Goal: Complete application form

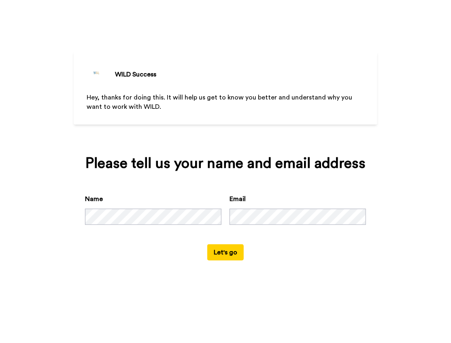
click at [204, 254] on form "Name Email Let's go" at bounding box center [225, 227] width 281 height 66
click at [223, 253] on button "Let's go" at bounding box center [225, 252] width 36 height 16
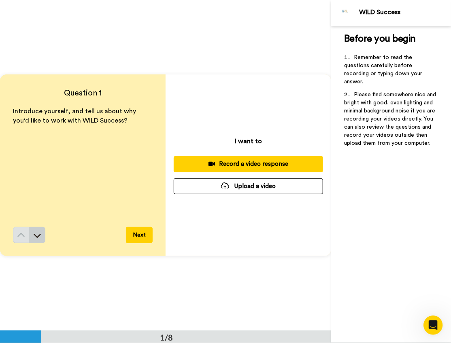
click at [35, 232] on icon at bounding box center [37, 235] width 8 height 8
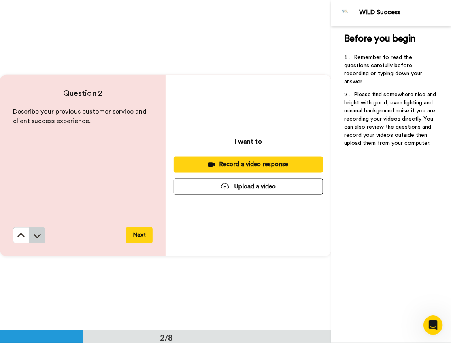
scroll to position [331, 0]
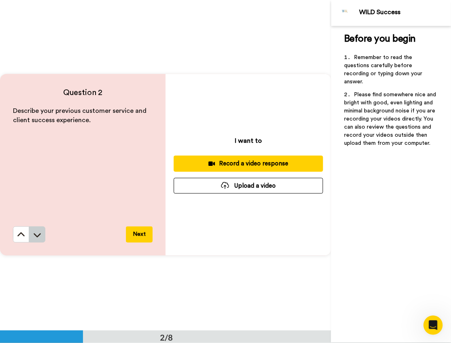
click at [39, 236] on icon at bounding box center [37, 235] width 8 height 8
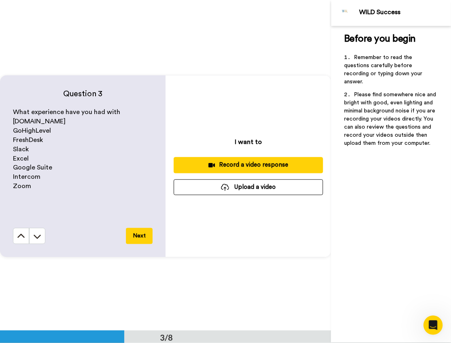
scroll to position [661, 0]
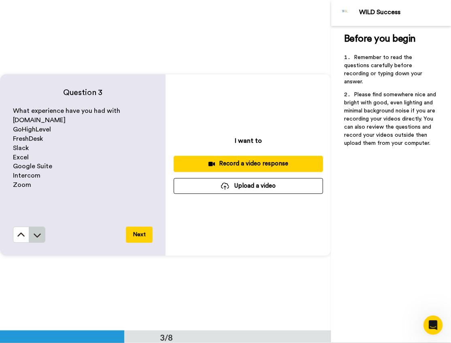
click at [44, 235] on button at bounding box center [37, 234] width 16 height 16
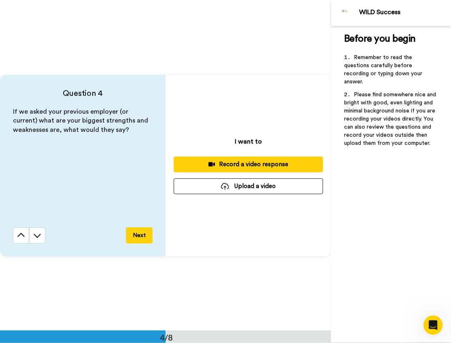
scroll to position [992, 0]
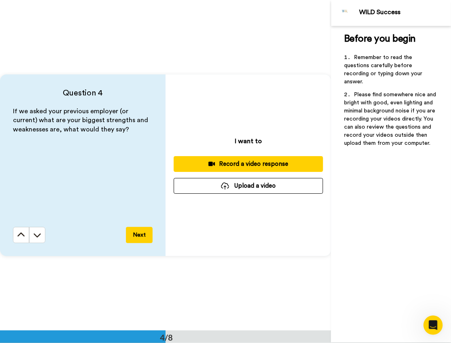
click at [44, 235] on button at bounding box center [37, 235] width 16 height 16
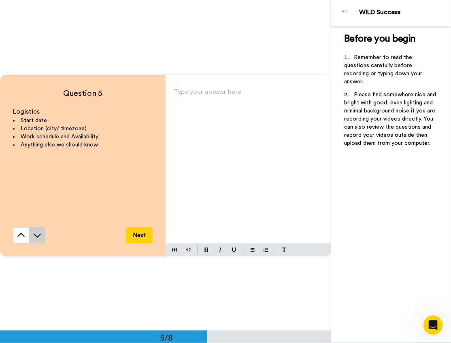
scroll to position [1322, 0]
click at [32, 243] on div "Question 5 Logistics Start date Location (city/ timezone) Work schedule and Ava…" at bounding box center [82, 166] width 165 height 182
click at [35, 239] on button at bounding box center [37, 235] width 16 height 16
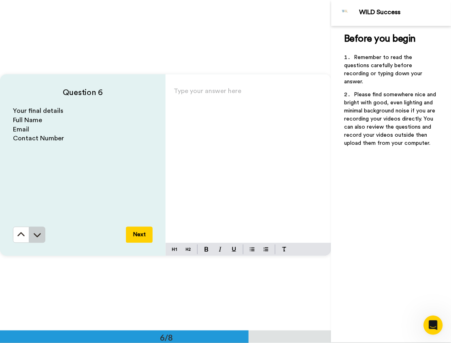
click at [39, 232] on icon at bounding box center [37, 235] width 8 height 8
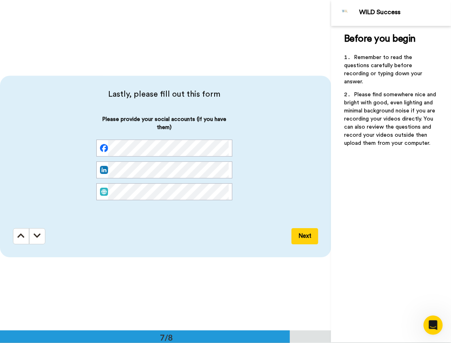
scroll to position [1983, 0]
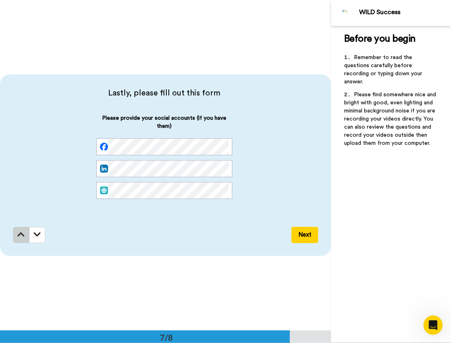
click at [23, 234] on icon at bounding box center [20, 235] width 7 height 8
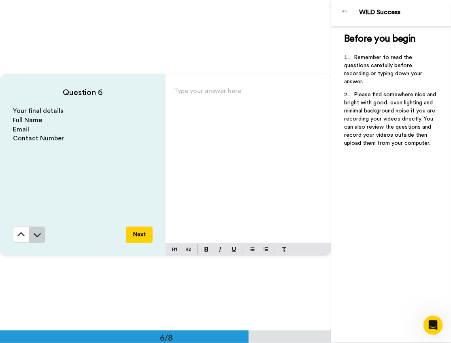
click at [30, 237] on button at bounding box center [37, 235] width 16 height 16
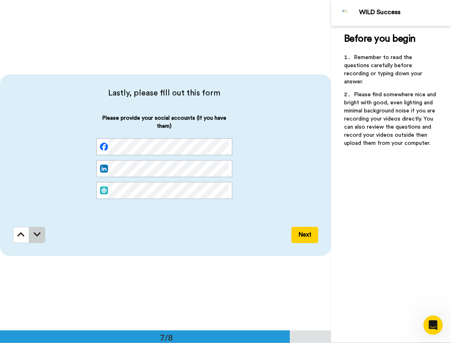
click at [29, 236] on button at bounding box center [37, 235] width 16 height 16
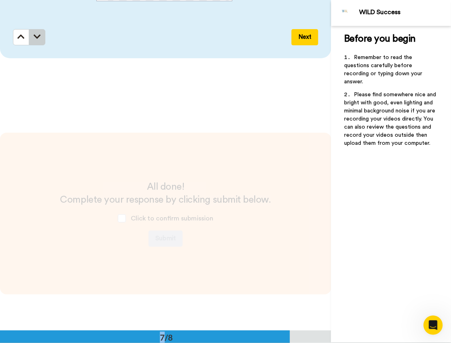
click at [29, 236] on div "All done! Complete your response by clicking submit below. Click to confirm sub…" at bounding box center [165, 298] width 331 height 330
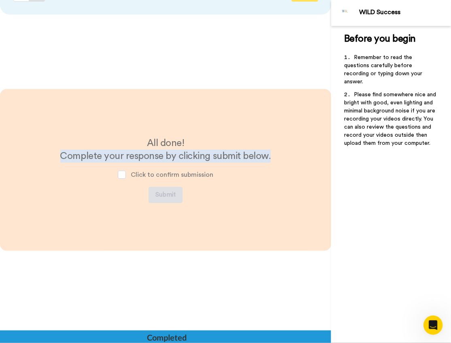
click at [29, 236] on div "All done! Complete your response by clicking submit below. Click to confirm sub…" at bounding box center [165, 170] width 331 height 162
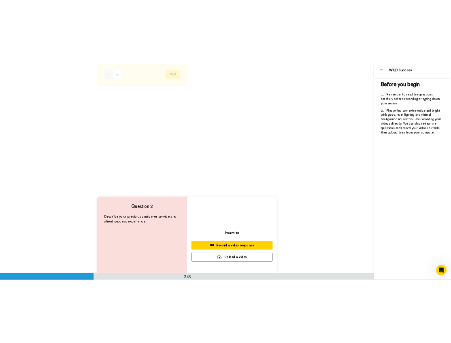
scroll to position [0, 0]
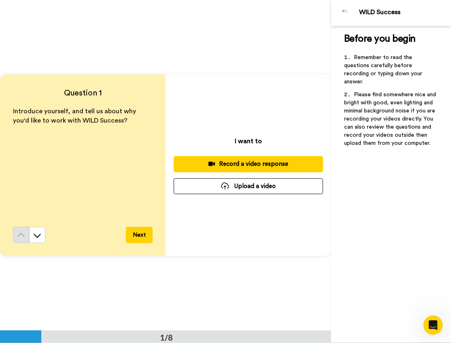
click at [265, 158] on button "Record a video response" at bounding box center [248, 164] width 149 height 16
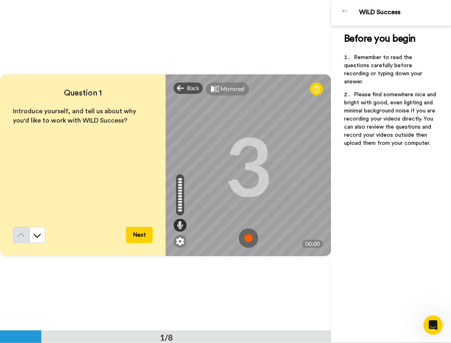
click at [244, 243] on img at bounding box center [248, 238] width 19 height 19
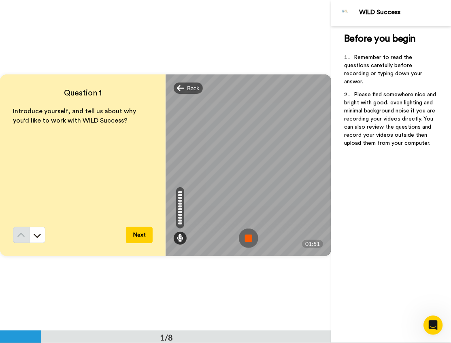
click at [142, 240] on button "Next" at bounding box center [139, 235] width 27 height 16
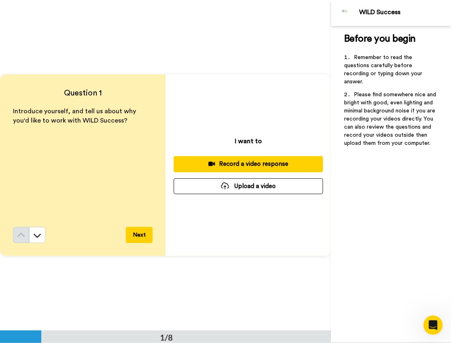
click at [146, 231] on button "Next" at bounding box center [139, 235] width 27 height 16
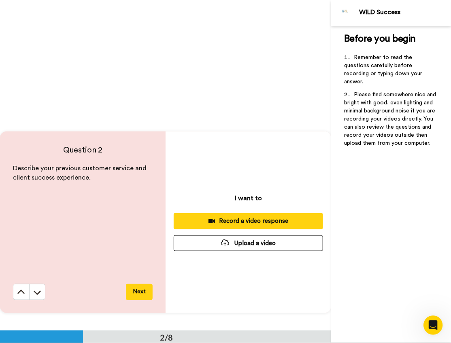
scroll to position [364, 0]
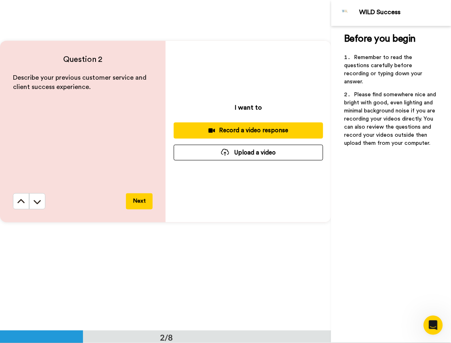
click at [243, 129] on div "Record a video response" at bounding box center [248, 130] width 136 height 8
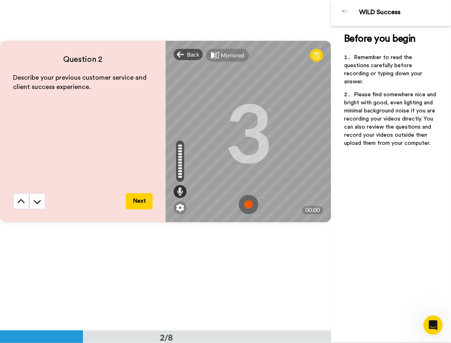
click at [243, 208] on img at bounding box center [248, 204] width 19 height 19
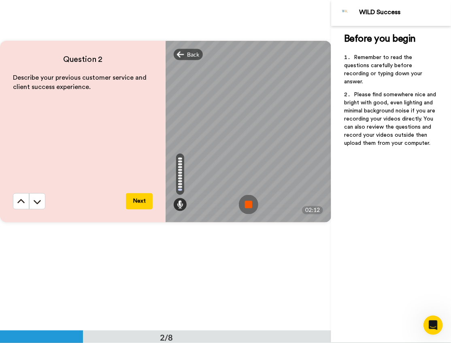
click at [186, 47] on div "Mirrored Redo" at bounding box center [247, 49] width 165 height 16
click at [185, 53] on div "Back" at bounding box center [188, 54] width 29 height 11
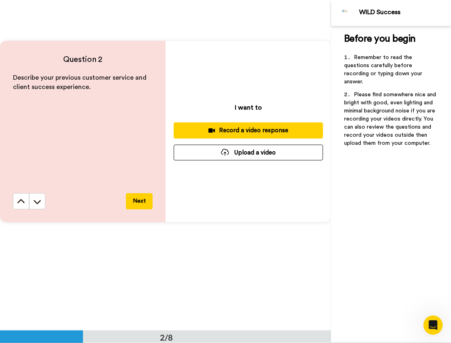
click at [273, 134] on div "Record a video response" at bounding box center [248, 130] width 136 height 8
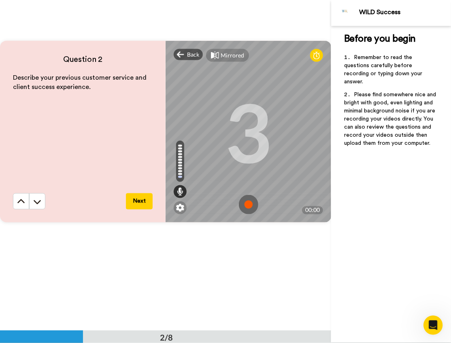
click at [248, 203] on img at bounding box center [248, 204] width 19 height 19
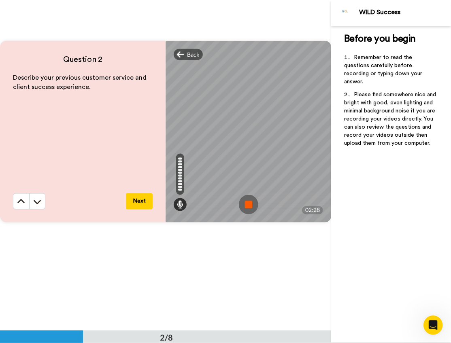
click at [136, 200] on button "Next" at bounding box center [139, 201] width 27 height 16
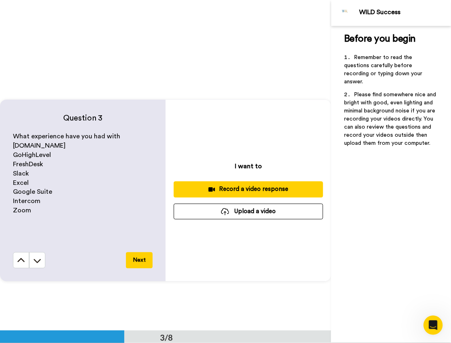
scroll to position [688, 0]
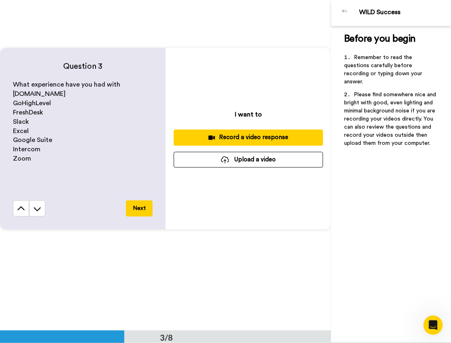
click at [270, 140] on div "Record a video response" at bounding box center [248, 137] width 136 height 8
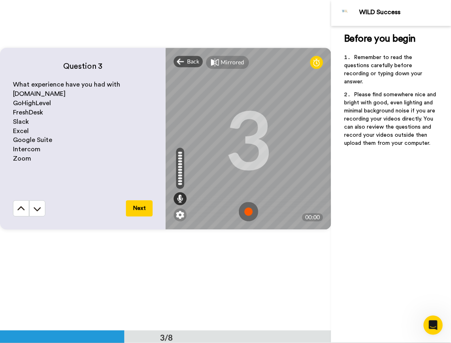
click at [248, 212] on img at bounding box center [248, 211] width 19 height 19
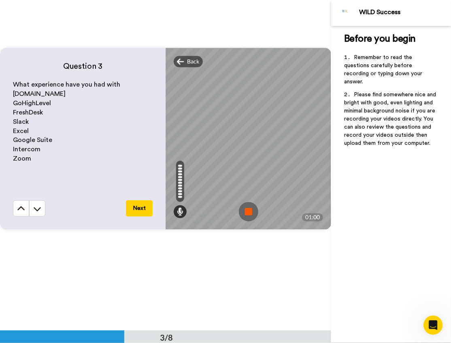
click at [150, 206] on button "Next" at bounding box center [139, 208] width 27 height 16
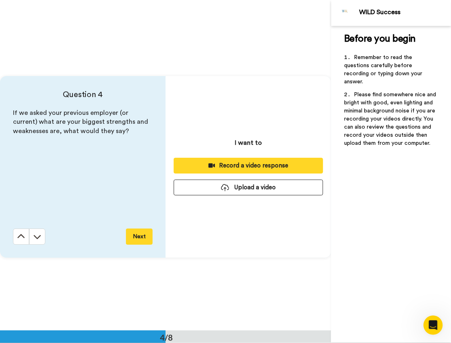
scroll to position [992, 0]
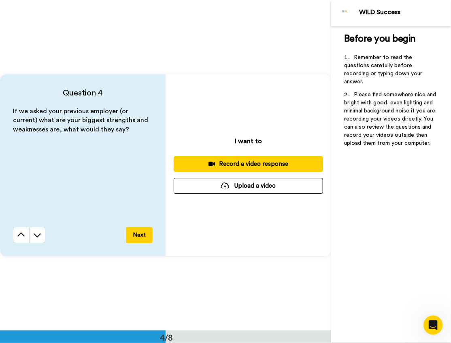
click at [252, 163] on div "Record a video response" at bounding box center [248, 164] width 136 height 8
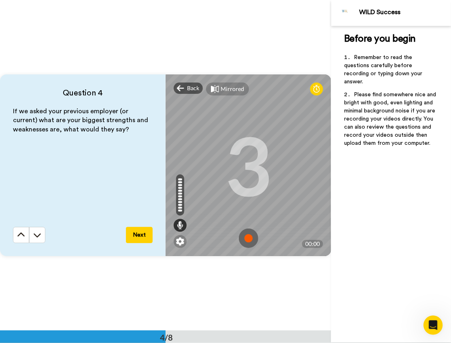
click at [254, 242] on img at bounding box center [248, 238] width 19 height 19
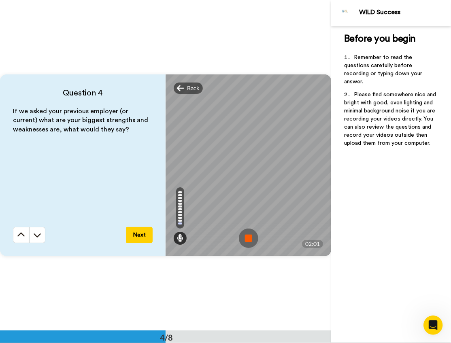
click at [141, 233] on button "Next" at bounding box center [139, 235] width 27 height 16
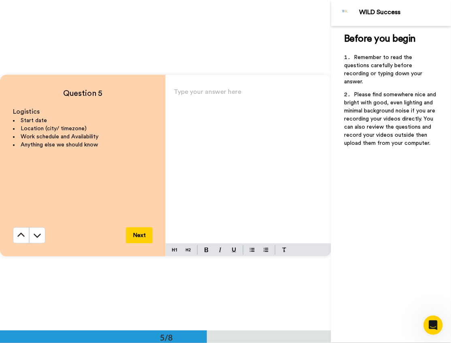
scroll to position [1362, 0]
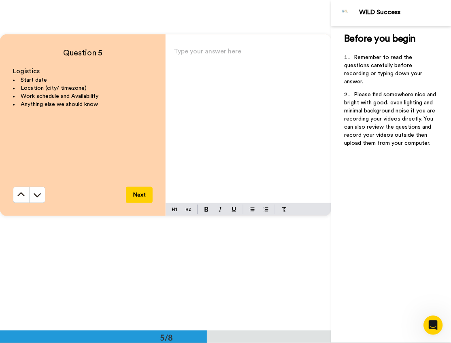
click at [212, 104] on div "Type your answer here ﻿" at bounding box center [247, 124] width 165 height 157
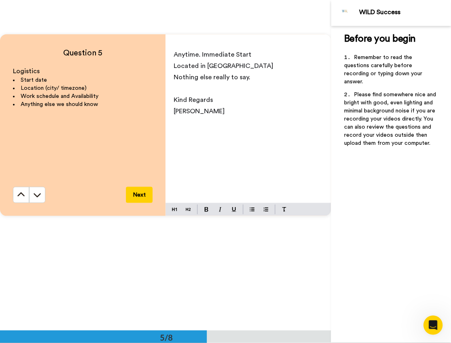
click at [133, 195] on button "Next" at bounding box center [139, 195] width 27 height 16
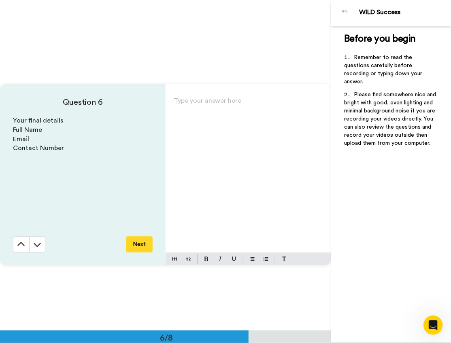
scroll to position [1653, 0]
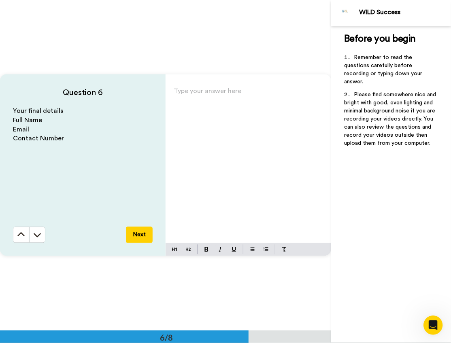
click at [211, 110] on div "Type your answer here ﻿" at bounding box center [247, 164] width 165 height 157
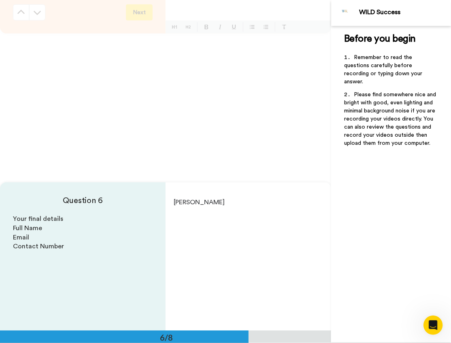
scroll to position [1538, 0]
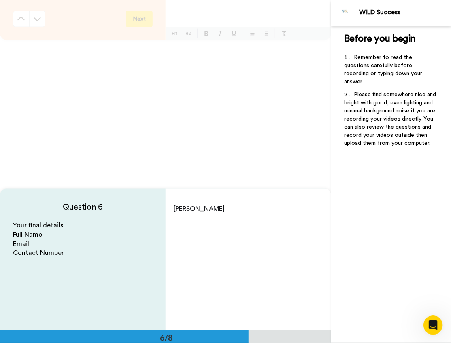
click at [217, 213] on p "[PERSON_NAME]" at bounding box center [248, 208] width 149 height 11
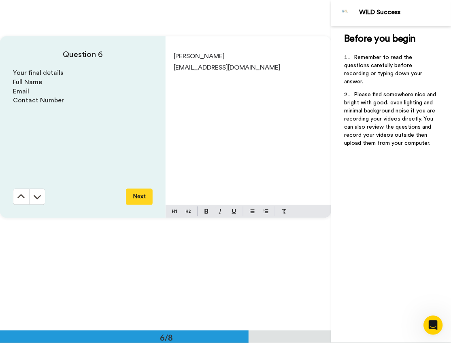
scroll to position [1619, 0]
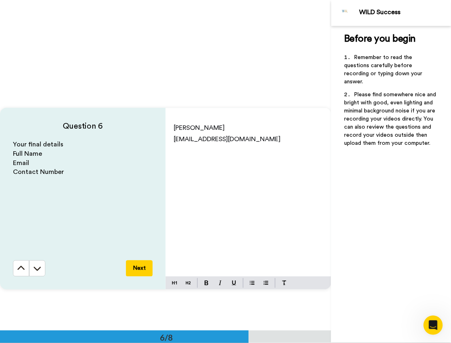
click at [218, 175] on div "[PERSON_NAME] [EMAIL_ADDRESS][DOMAIN_NAME]" at bounding box center [247, 197] width 165 height 157
click at [251, 149] on div "[PERSON_NAME] [EMAIL_ADDRESS][DOMAIN_NAME]" at bounding box center [247, 197] width 165 height 157
click at [140, 276] on button "Next" at bounding box center [139, 268] width 27 height 16
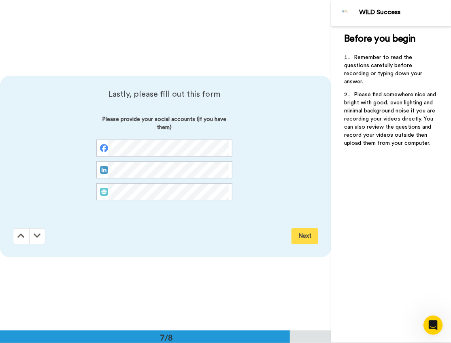
scroll to position [1983, 0]
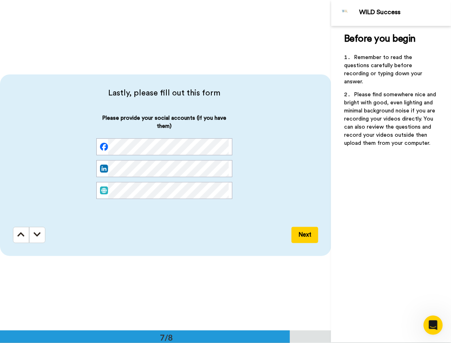
click at [309, 238] on button "Next" at bounding box center [304, 235] width 27 height 16
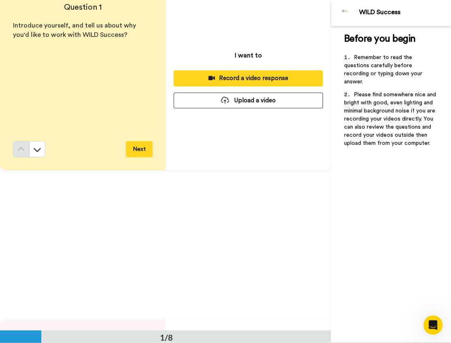
scroll to position [0, 0]
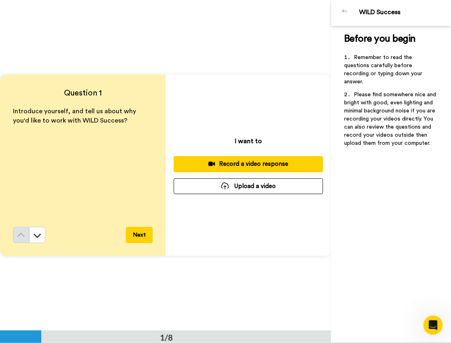
click at [278, 171] on button "Record a video response" at bounding box center [248, 164] width 149 height 16
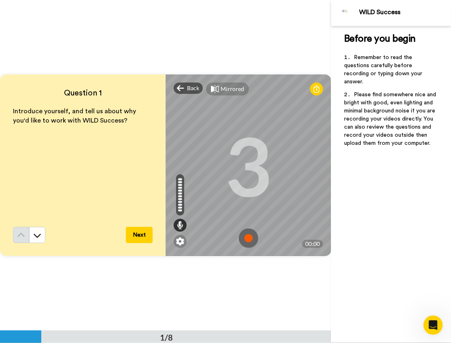
click at [245, 243] on img at bounding box center [248, 238] width 19 height 19
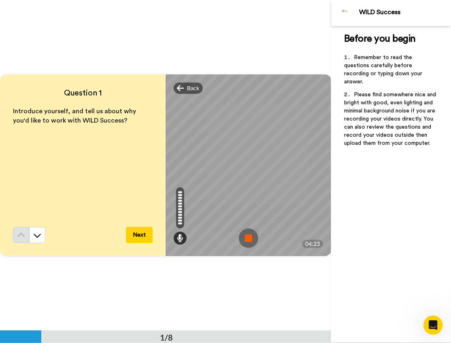
click at [144, 236] on button "Next" at bounding box center [139, 235] width 27 height 16
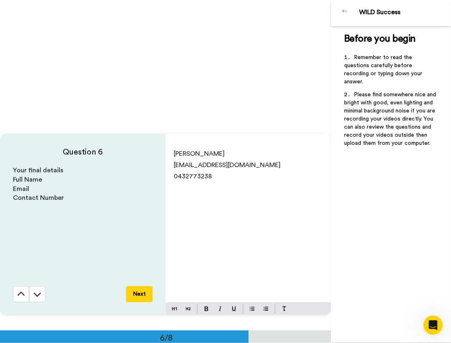
scroll to position [1588, 0]
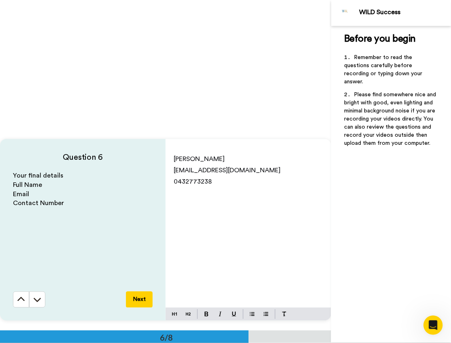
click at [195, 189] on div "[PERSON_NAME] [EMAIL_ADDRESS][DOMAIN_NAME] 0432773238" at bounding box center [247, 228] width 165 height 157
click at [215, 190] on div "[PERSON_NAME] [EMAIL_ADDRESS][DOMAIN_NAME] 0432773238" at bounding box center [247, 228] width 165 height 157
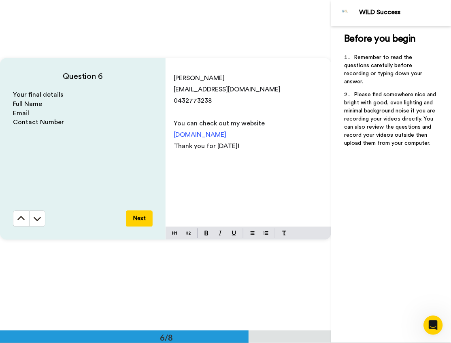
click at [143, 215] on button "Next" at bounding box center [139, 219] width 27 height 16
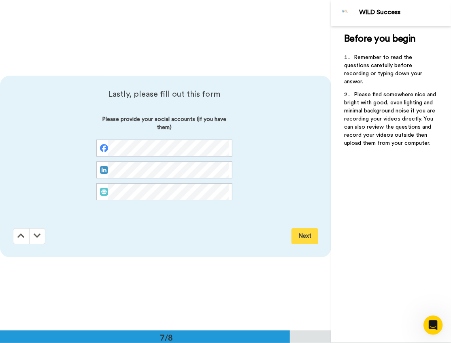
scroll to position [1983, 0]
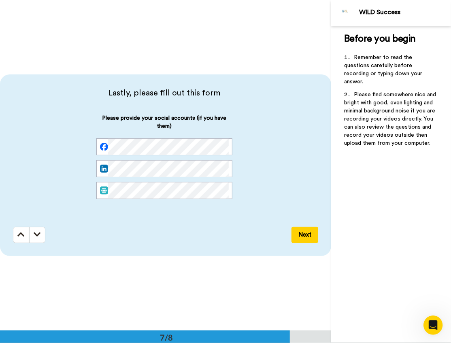
click at [304, 233] on button "Next" at bounding box center [304, 235] width 27 height 16
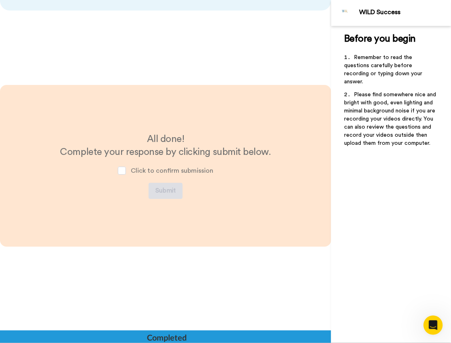
scroll to position [2229, 0]
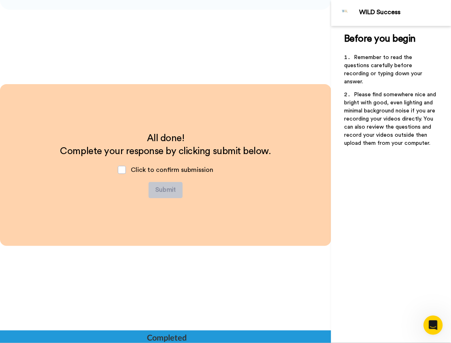
click at [133, 167] on span "Click to confirm submission" at bounding box center [172, 170] width 83 height 6
click at [126, 168] on span at bounding box center [122, 170] width 8 height 8
click at [170, 186] on button "Submit" at bounding box center [165, 190] width 34 height 16
